Goal: Task Accomplishment & Management: Complete application form

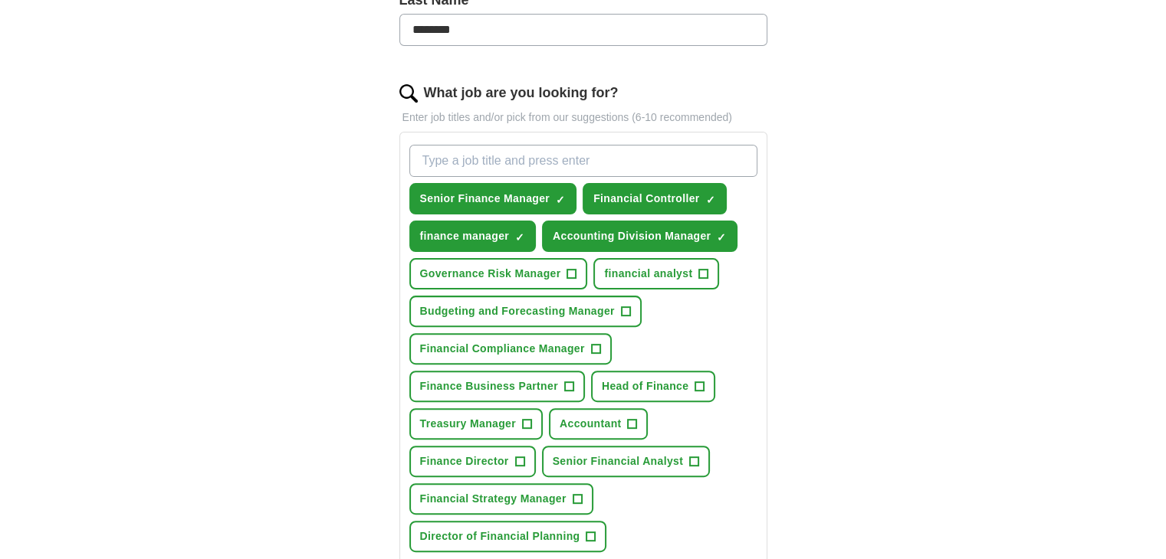
scroll to position [439, 0]
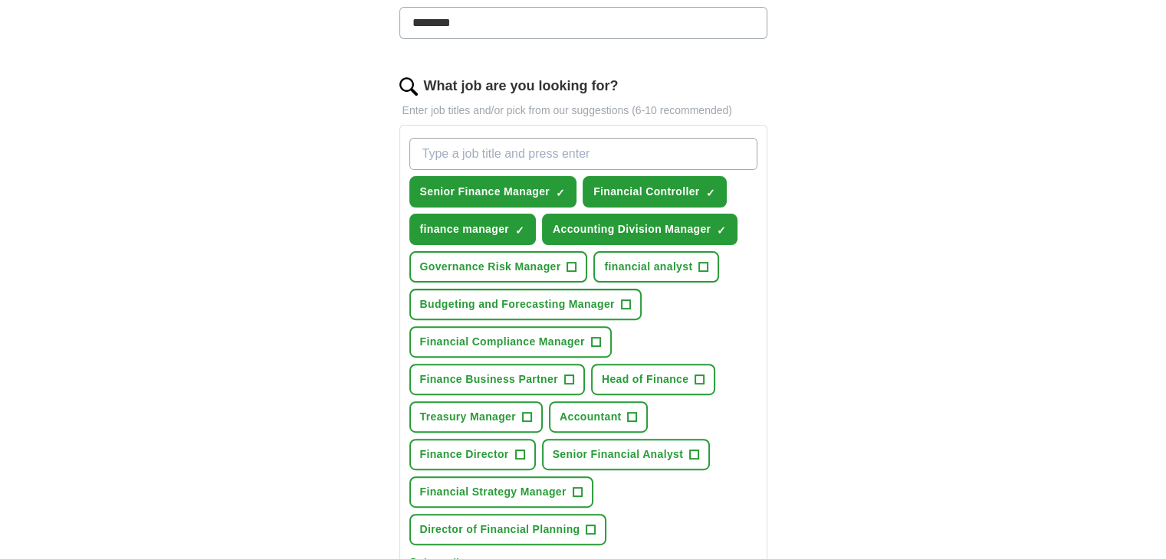
click at [490, 147] on input "What job are you looking for?" at bounding box center [583, 154] width 348 height 32
type input "audit charity"
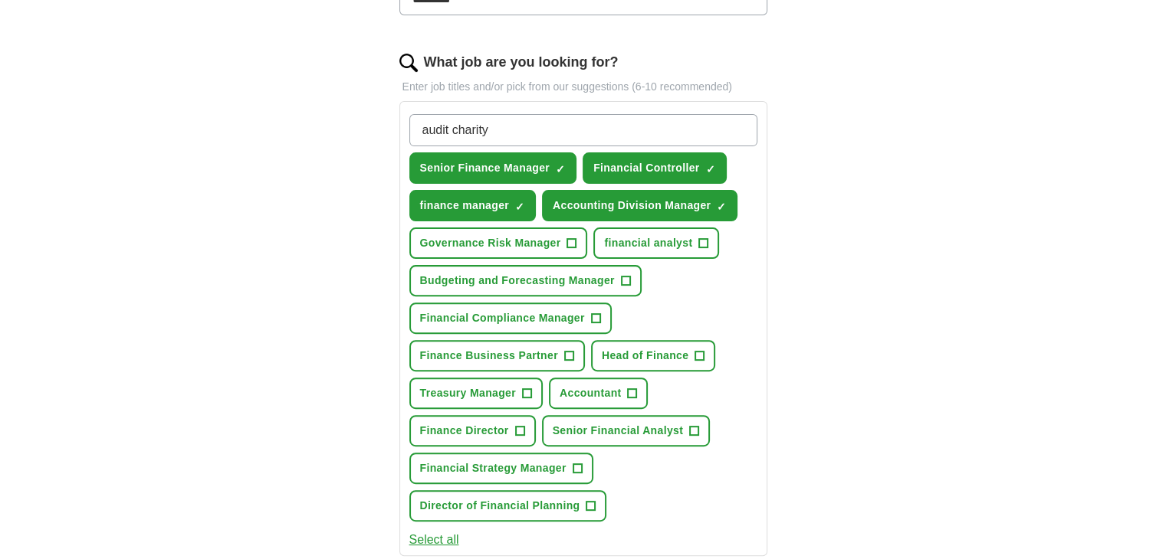
scroll to position [470, 0]
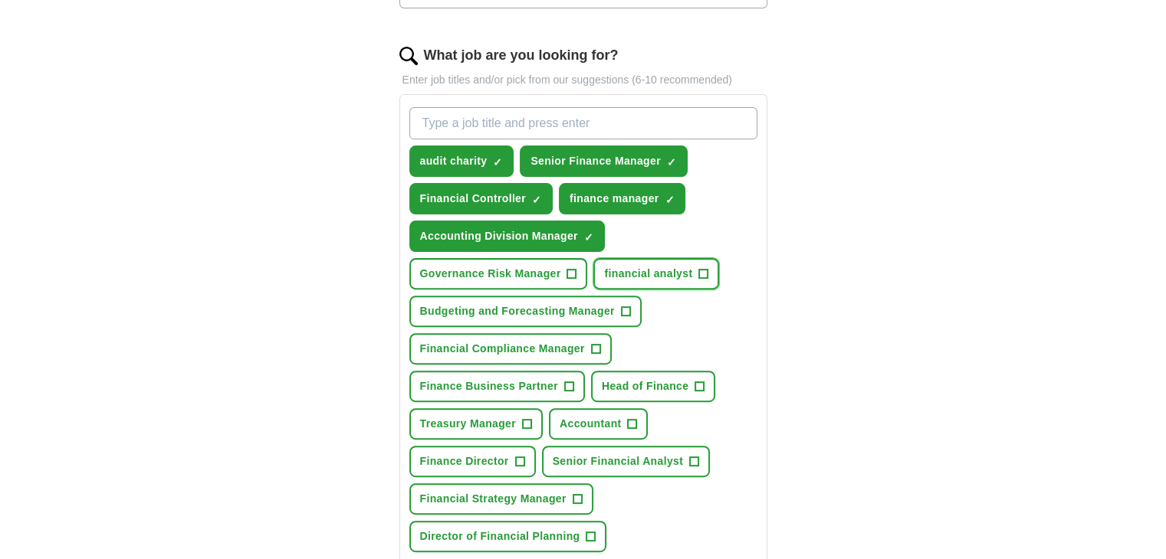
click at [700, 270] on span "+" at bounding box center [703, 274] width 9 height 12
click at [627, 306] on span "+" at bounding box center [625, 312] width 9 height 12
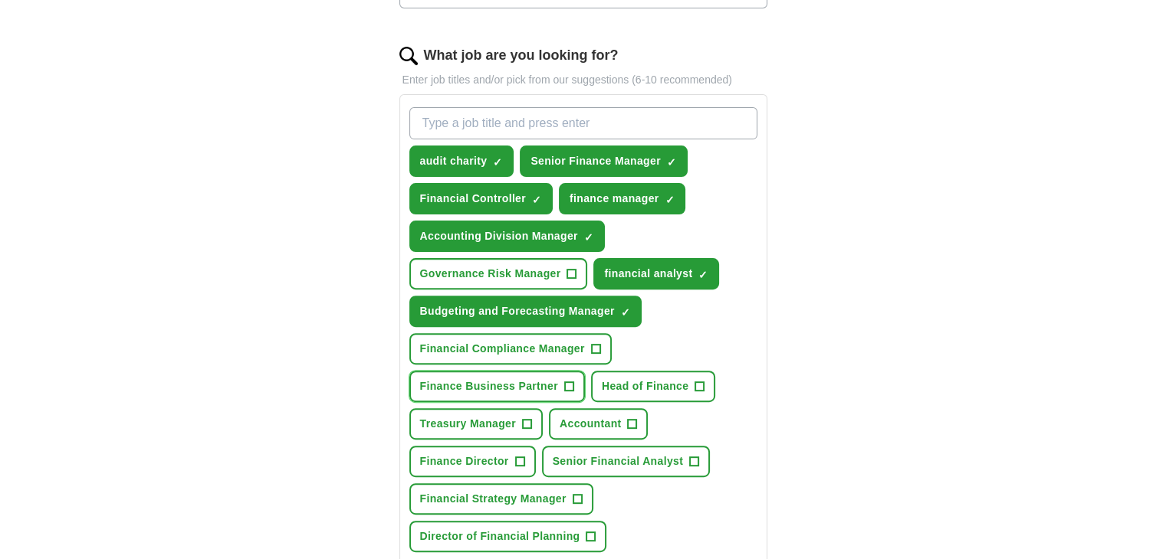
click at [566, 381] on span "+" at bounding box center [568, 387] width 9 height 12
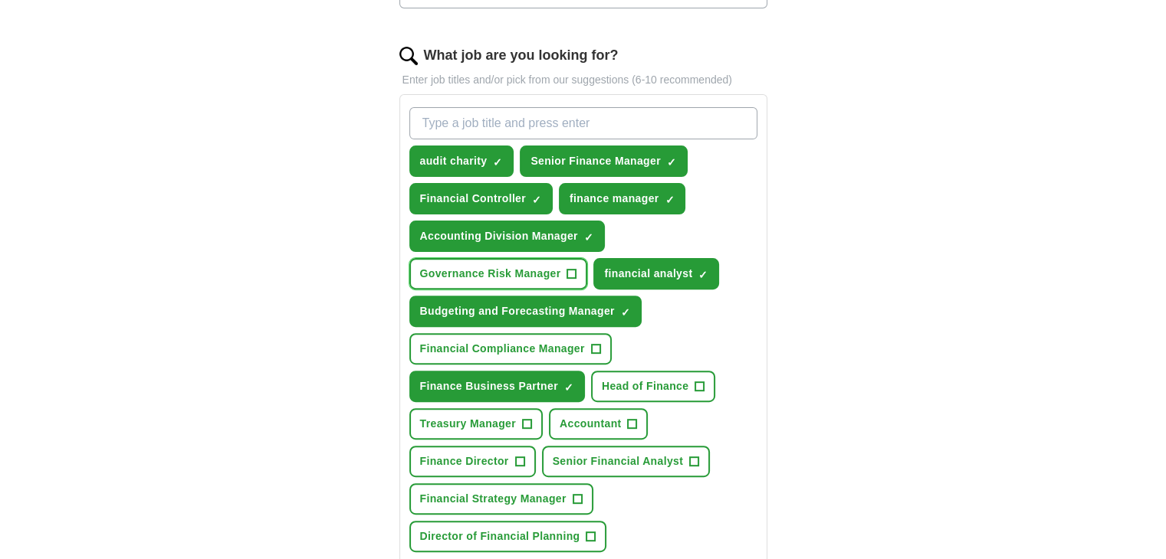
click at [569, 270] on span "+" at bounding box center [571, 274] width 9 height 12
click at [526, 418] on span "+" at bounding box center [526, 424] width 9 height 12
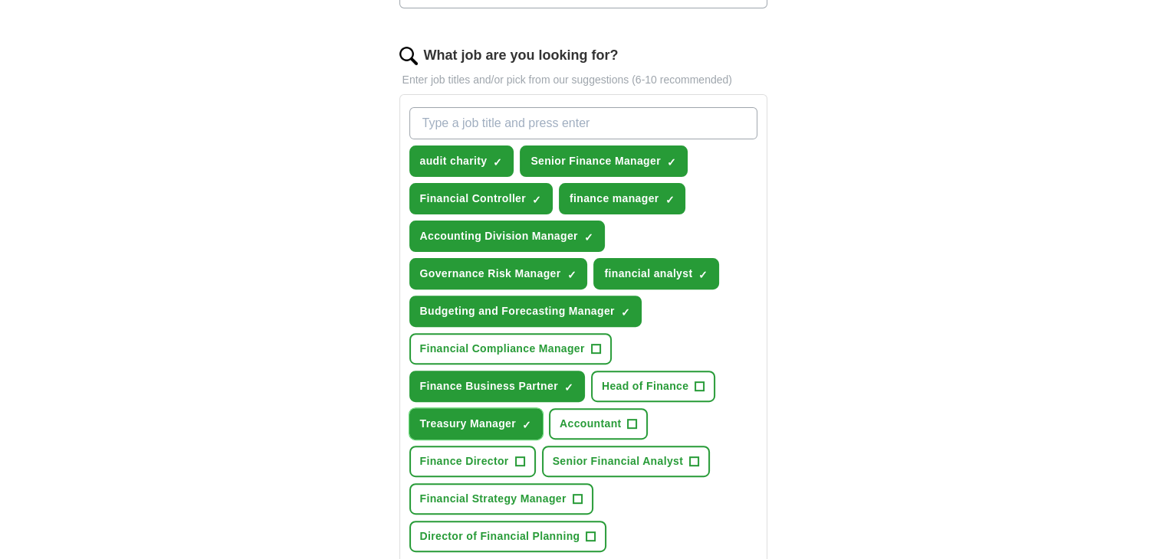
scroll to position [959, 0]
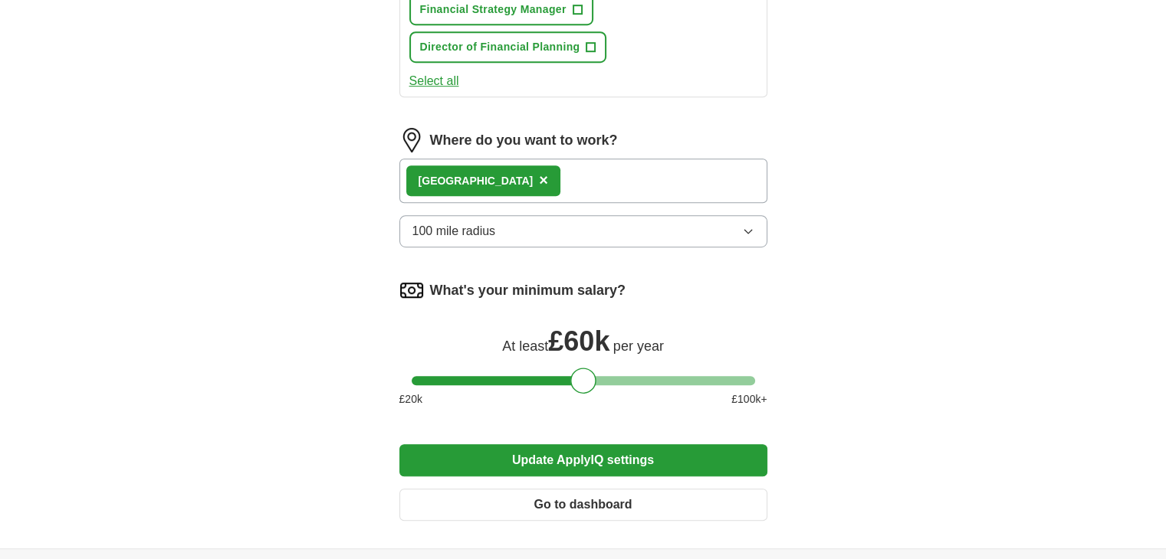
click at [488, 446] on button "Update ApplyIQ settings" at bounding box center [583, 460] width 368 height 32
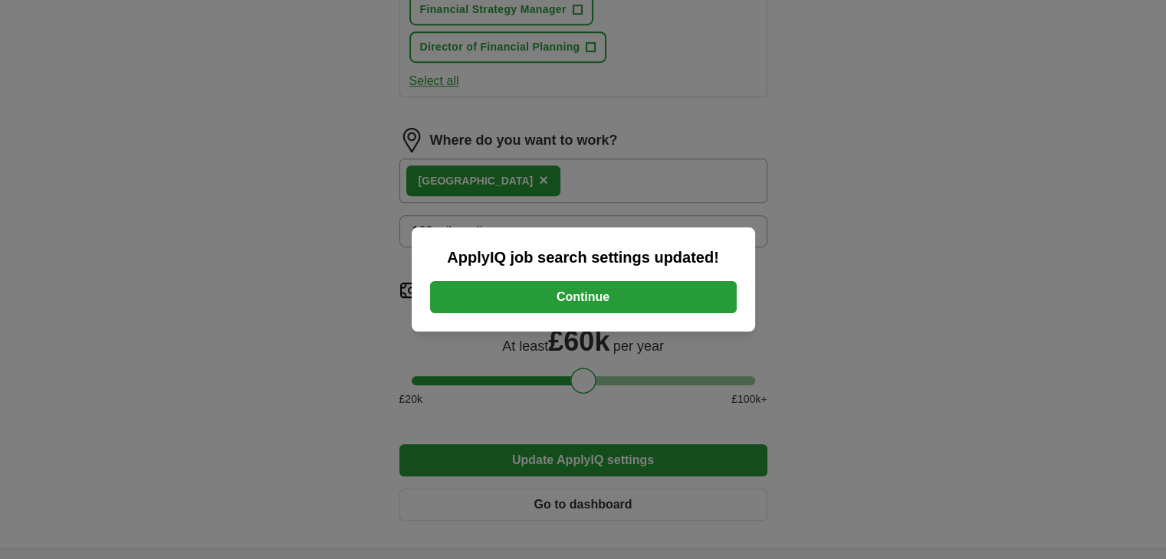
click at [584, 298] on button "Continue" at bounding box center [583, 297] width 307 height 32
